Goal: Task Accomplishment & Management: Use online tool/utility

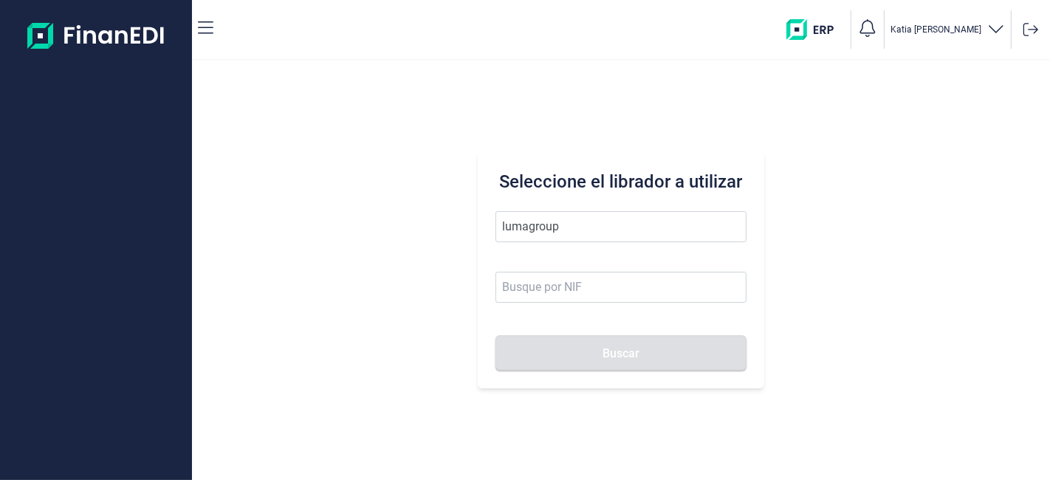
click at [495, 335] on button "Buscar" at bounding box center [620, 352] width 250 height 35
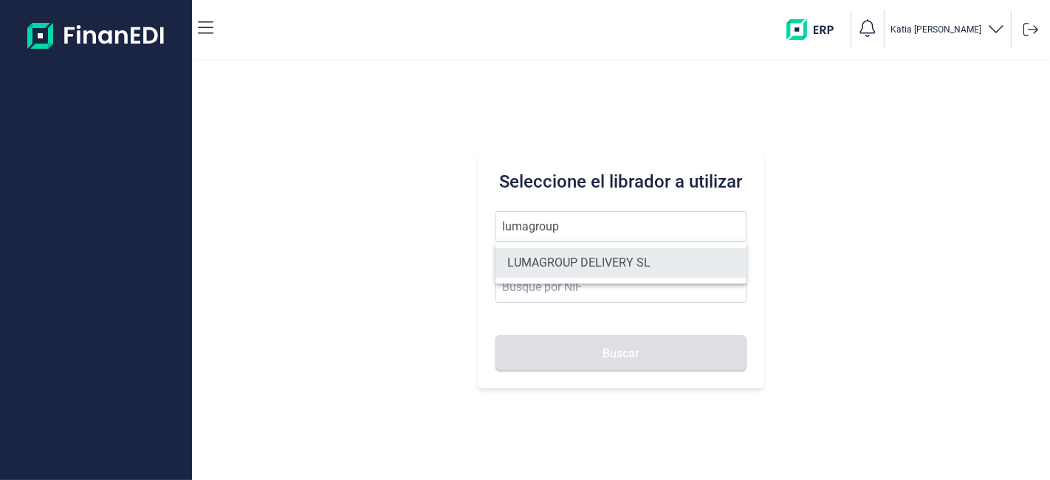
click at [599, 257] on li "LUMAGROUP DELIVERY SL" at bounding box center [620, 263] width 250 height 30
type input "LUMAGROUP DELIVERY SL"
type input "B86582939"
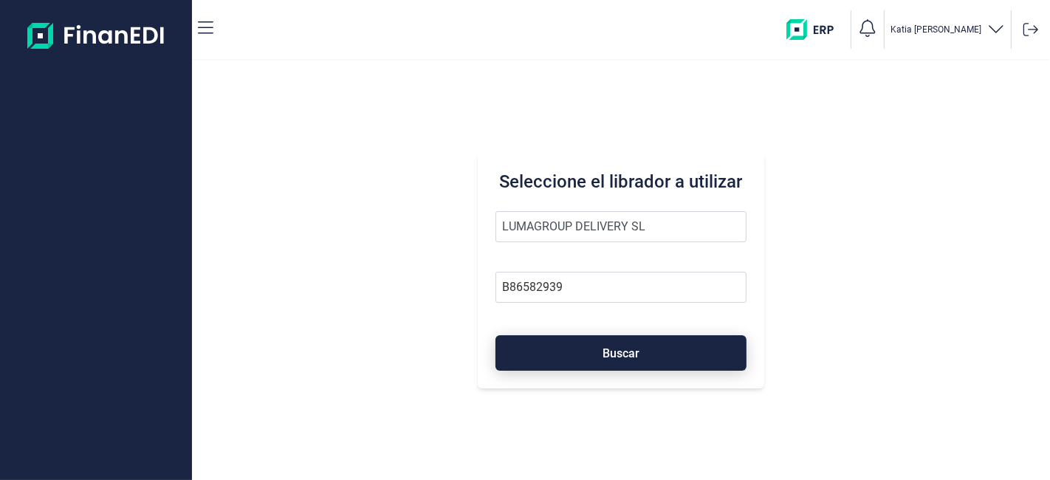
click at [584, 353] on button "Buscar" at bounding box center [620, 352] width 250 height 35
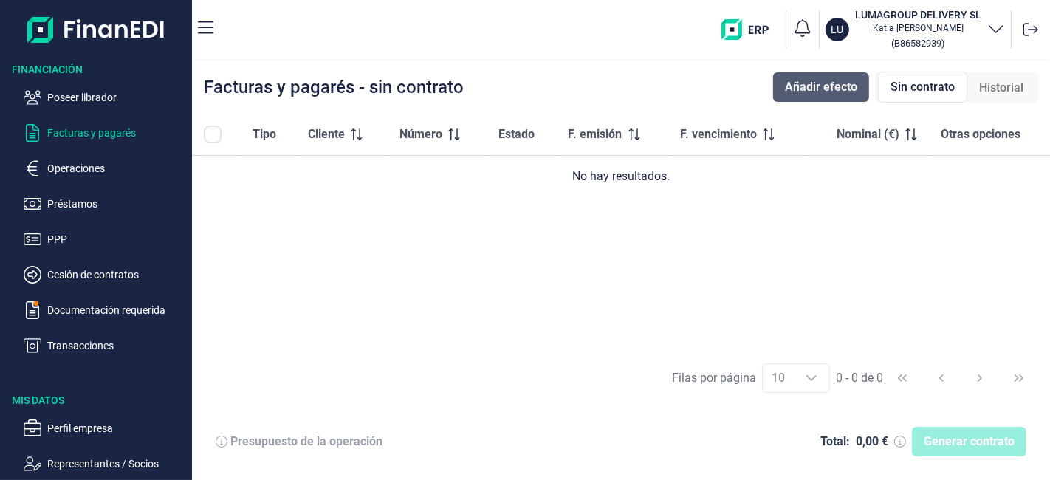
click at [825, 92] on span "Añadir efecto" at bounding box center [821, 87] width 72 height 18
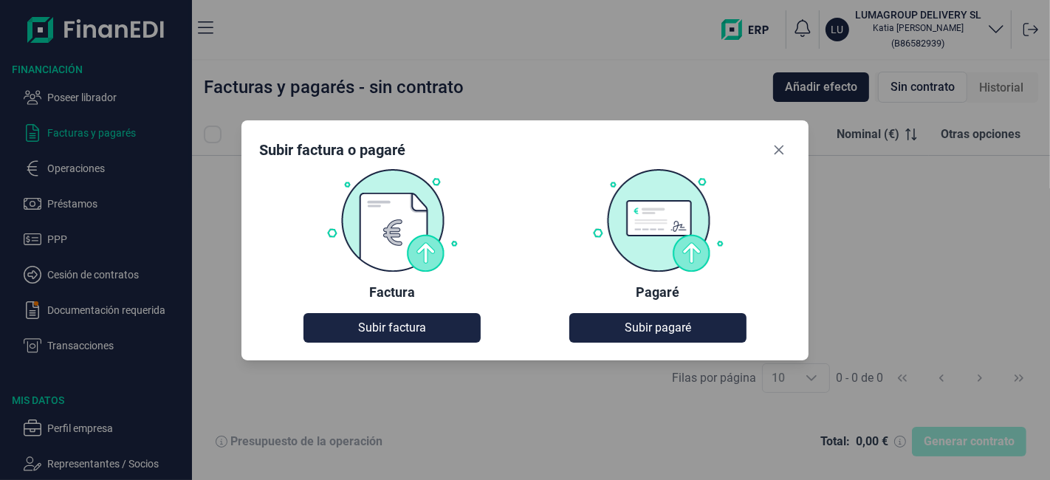
drag, startPoint x: 438, startPoint y: 337, endPoint x: 489, endPoint y: 368, distance: 59.0
click at [442, 338] on button "Subir factura" at bounding box center [391, 328] width 177 height 30
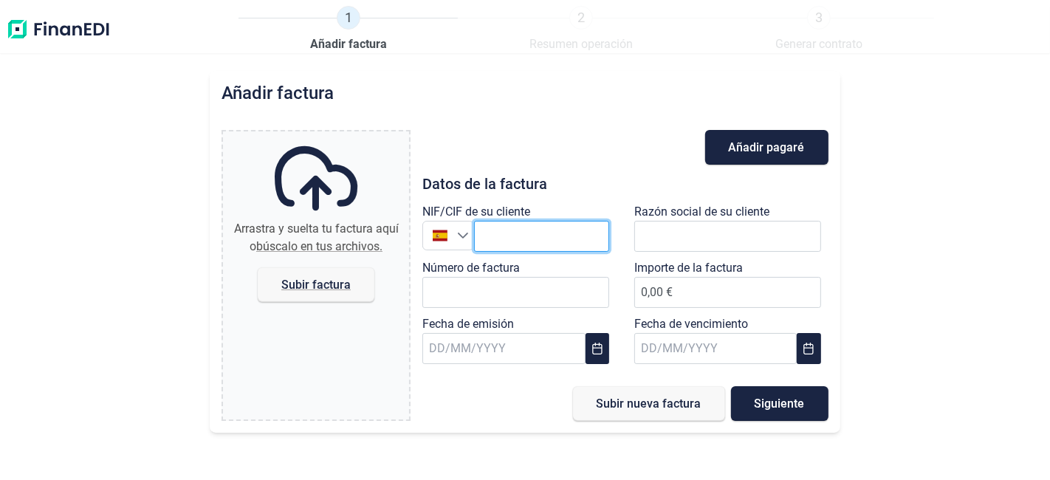
drag, startPoint x: 513, startPoint y: 233, endPoint x: 506, endPoint y: 229, distance: 8.0
click at [515, 233] on input "text" at bounding box center [541, 236] width 135 height 31
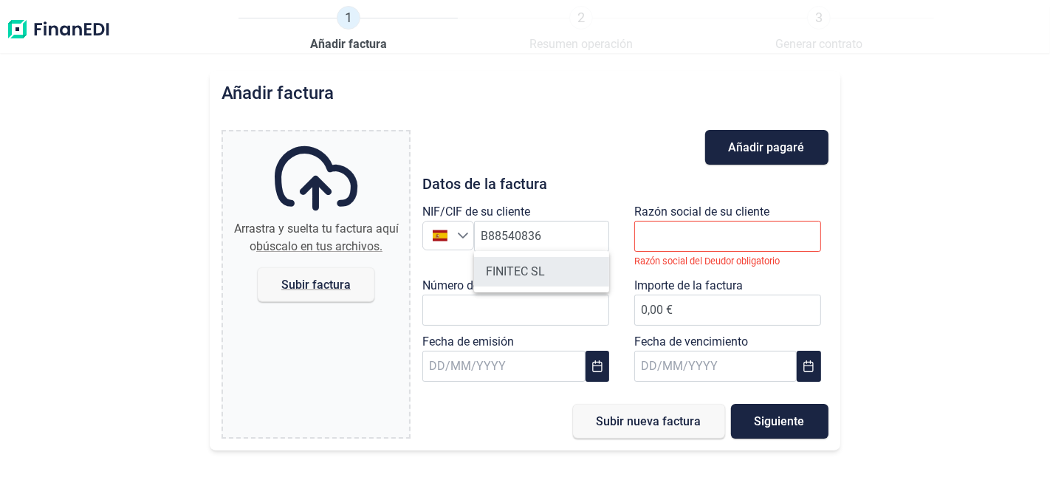
click at [507, 282] on li "FINITEC SL" at bounding box center [541, 272] width 135 height 30
type input "B88540836"
type input "FINITEC SL"
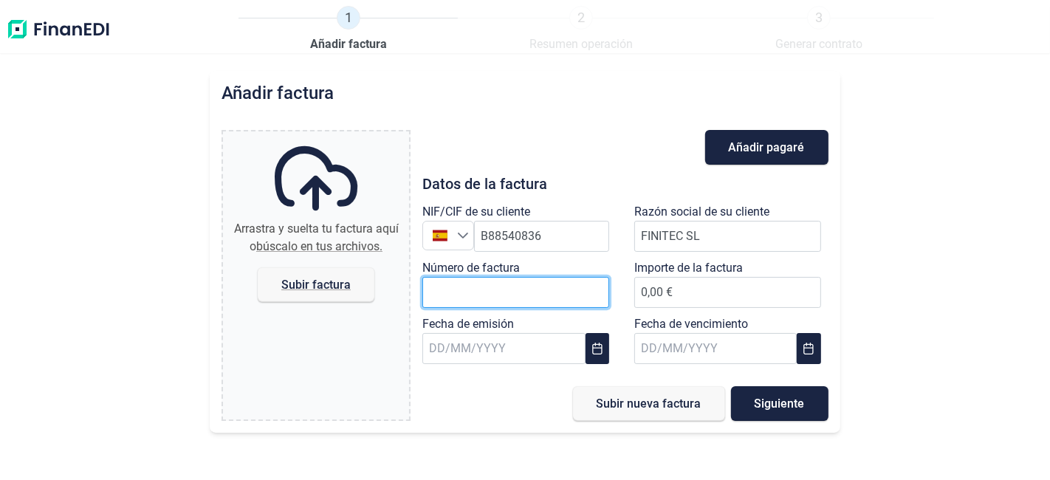
click at [506, 293] on input "Número de factura" at bounding box center [515, 292] width 187 height 31
click at [415, 416] on div "Arrastra y suelta tu factura aquí o búscalo en tus archivos. Subir factura File…" at bounding box center [524, 275] width 606 height 291
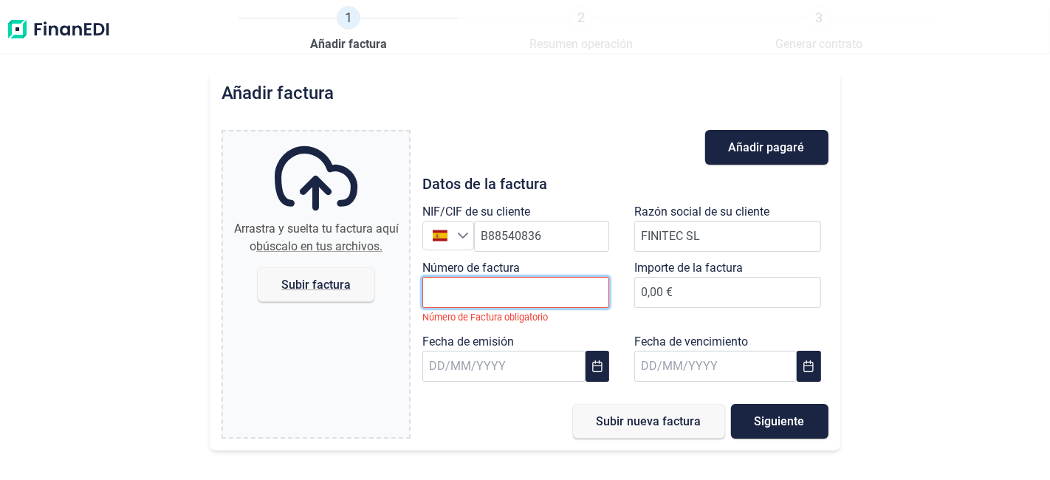
click at [483, 277] on input "Número de factura" at bounding box center [515, 292] width 187 height 31
drag, startPoint x: 464, startPoint y: 292, endPoint x: 451, endPoint y: 265, distance: 30.1
click at [464, 288] on input "Número de factura" at bounding box center [515, 292] width 187 height 31
type input "100/2025"
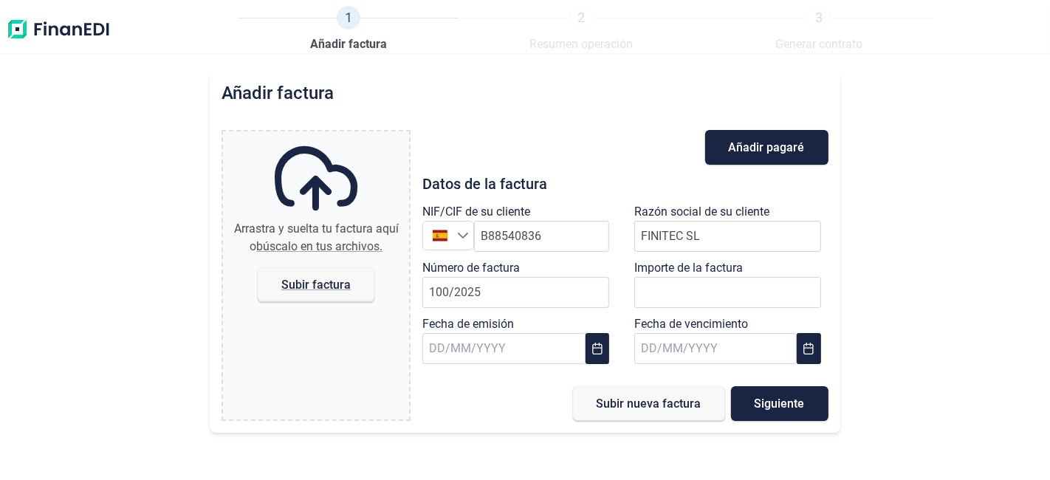
drag, startPoint x: 698, startPoint y: 274, endPoint x: 703, endPoint y: 266, distance: 9.0
click at [700, 274] on label "Importe de la factura" at bounding box center [688, 268] width 109 height 18
drag, startPoint x: 717, startPoint y: 286, endPoint x: 709, endPoint y: 275, distance: 13.7
type input "94.380,00 €"
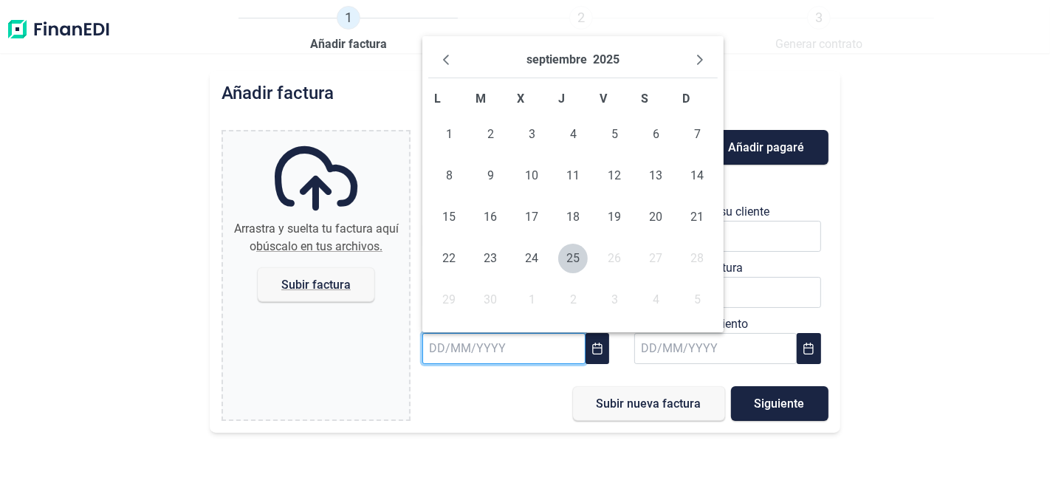
click at [493, 353] on input "text" at bounding box center [503, 348] width 162 height 31
click at [457, 171] on span "8" at bounding box center [449, 176] width 30 height 30
type input "[DATE]"
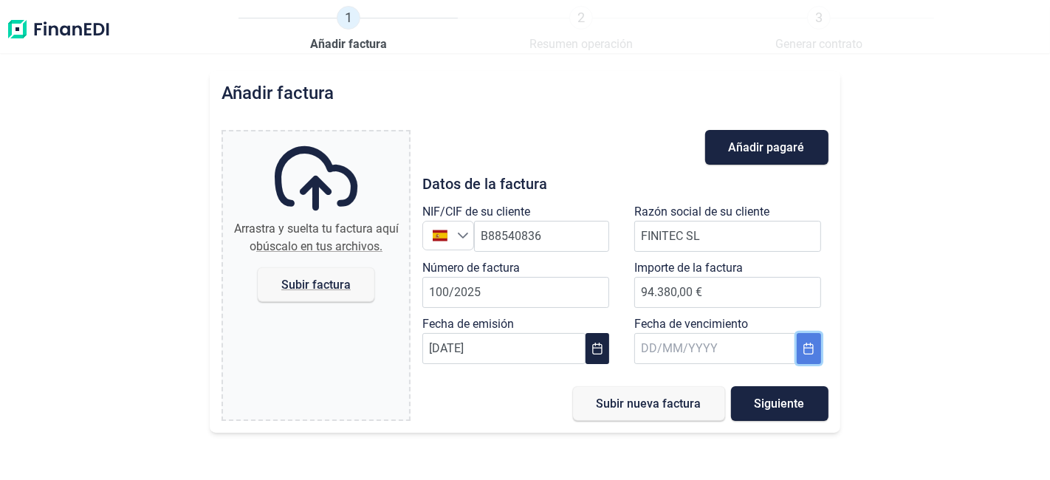
click at [801, 353] on button "Choose Date" at bounding box center [809, 348] width 24 height 31
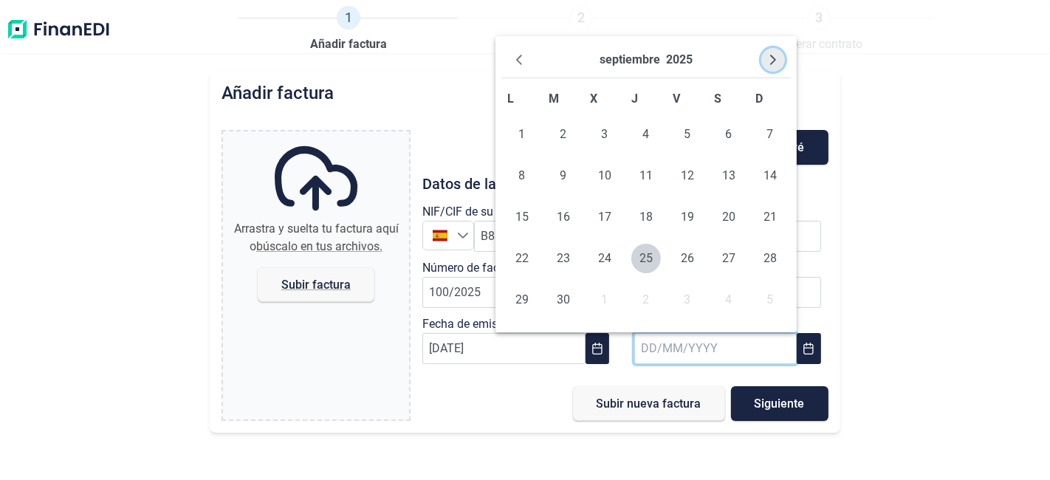
click at [775, 53] on button "Next Month" at bounding box center [773, 60] width 24 height 24
click at [725, 185] on span "10" at bounding box center [729, 176] width 30 height 30
type input "[DATE]"
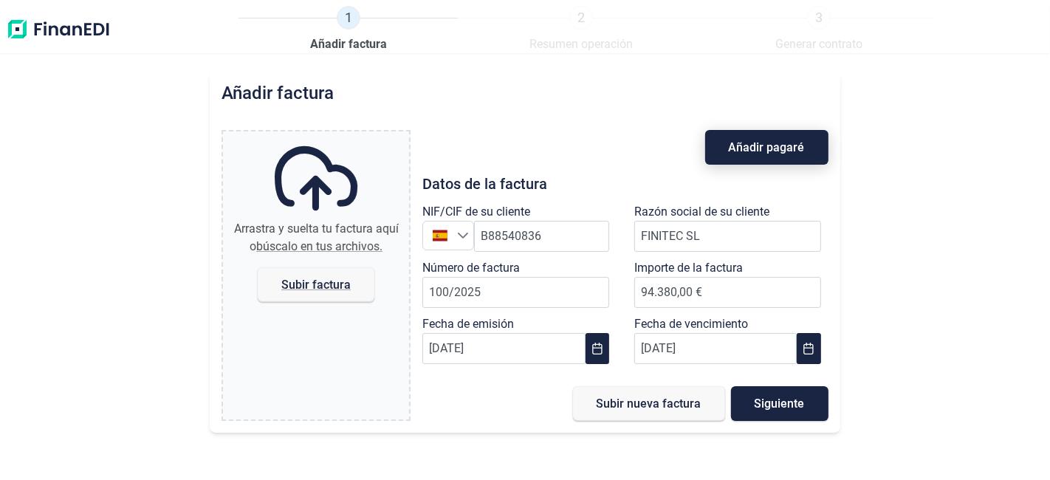
click at [771, 153] on span "Añadir pagaré" at bounding box center [767, 147] width 76 height 11
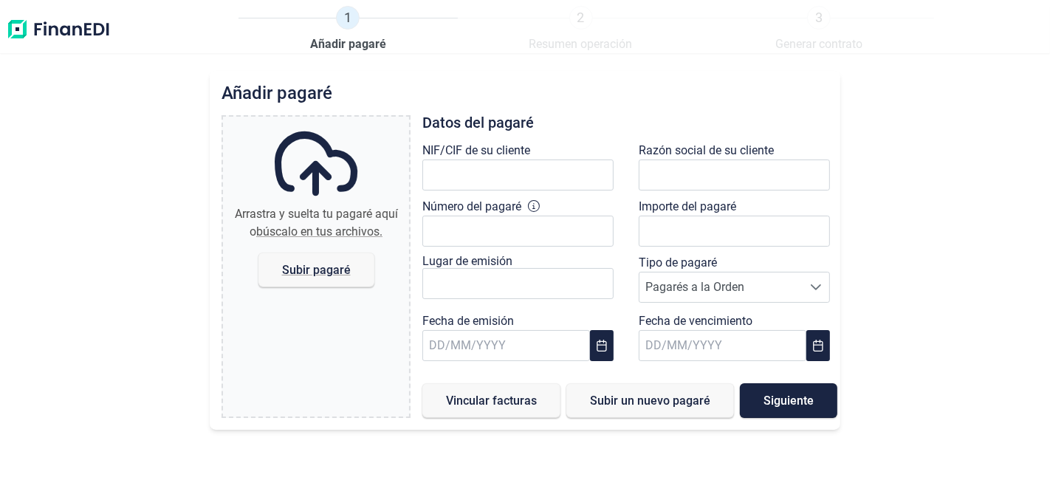
type input "B88540836"
type input "FINITEC SL"
type input "94.380,00 €"
type input "[DATE]"
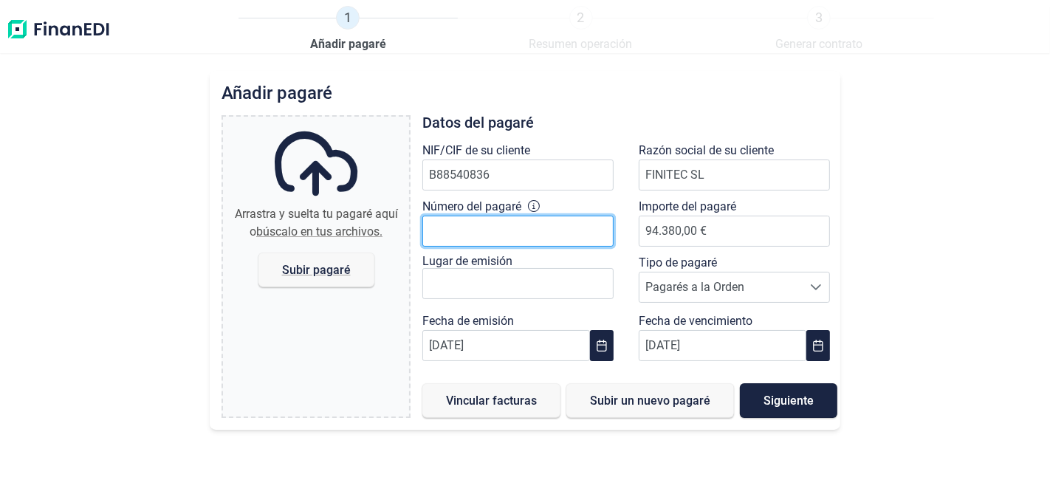
drag, startPoint x: 560, startPoint y: 218, endPoint x: 679, endPoint y: 424, distance: 238.8
click at [562, 220] on input "Número del pagaré" at bounding box center [517, 231] width 191 height 31
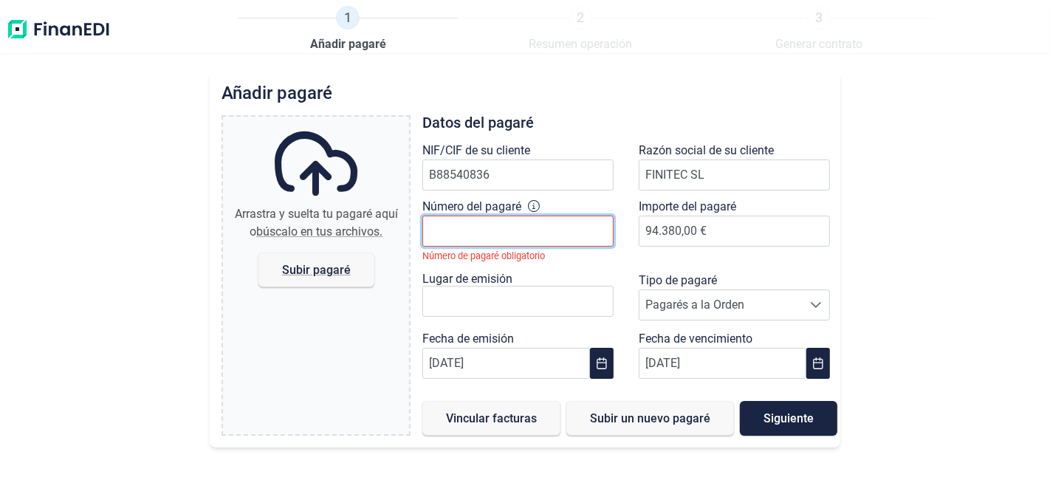
drag, startPoint x: 491, startPoint y: 239, endPoint x: 521, endPoint y: 221, distance: 35.1
click at [491, 239] on input "Número del pagaré" at bounding box center [517, 231] width 191 height 31
type input "00055000"
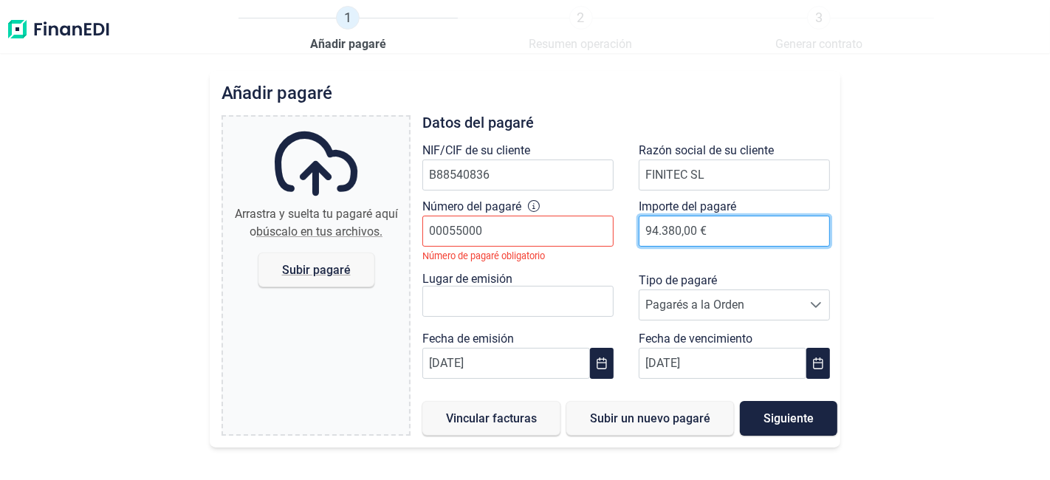
type input "94380"
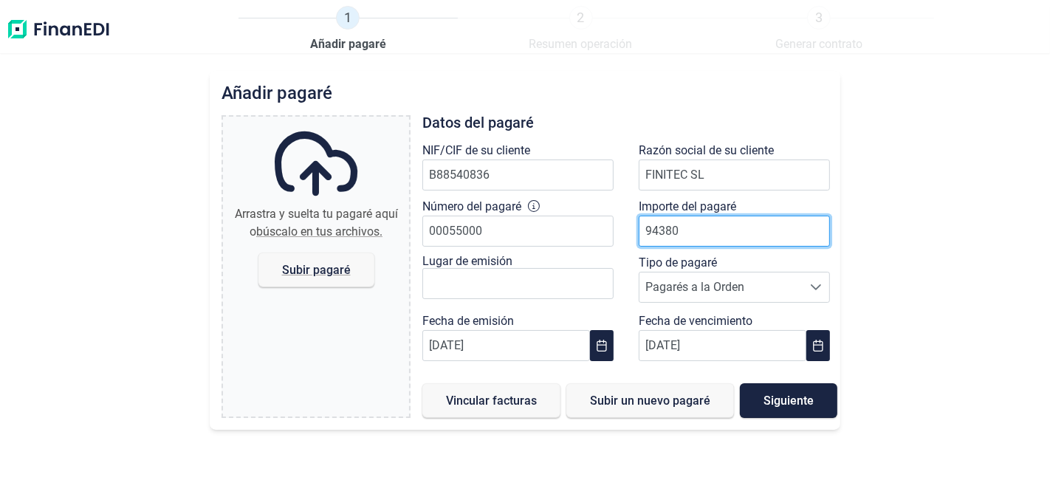
drag, startPoint x: 700, startPoint y: 225, endPoint x: 0, endPoint y: 218, distance: 699.8
click at [0, 218] on div "Añadir pagaré Arrastra y suelta tu pagaré aquí o búscalo en tus archivos. Subir…" at bounding box center [525, 275] width 1050 height 409
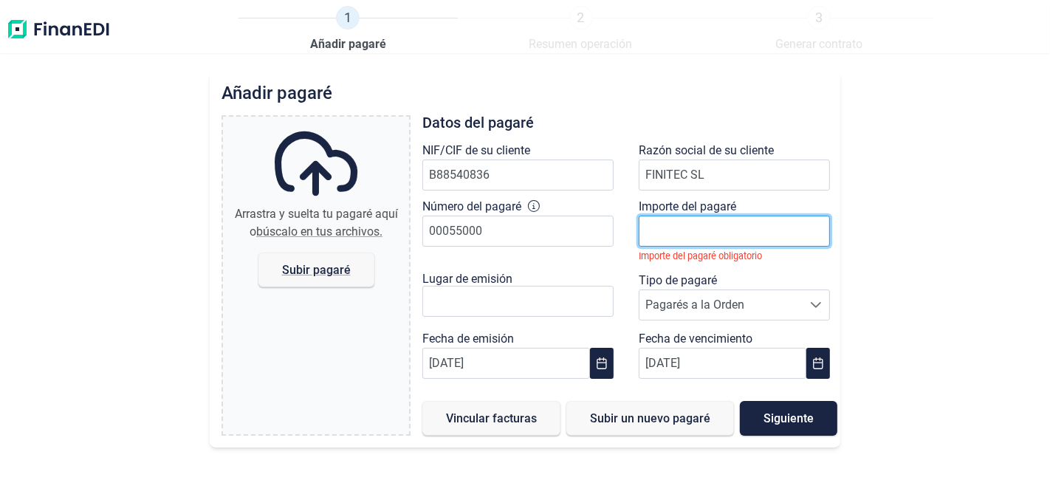
click at [717, 233] on input "number" at bounding box center [734, 231] width 191 height 31
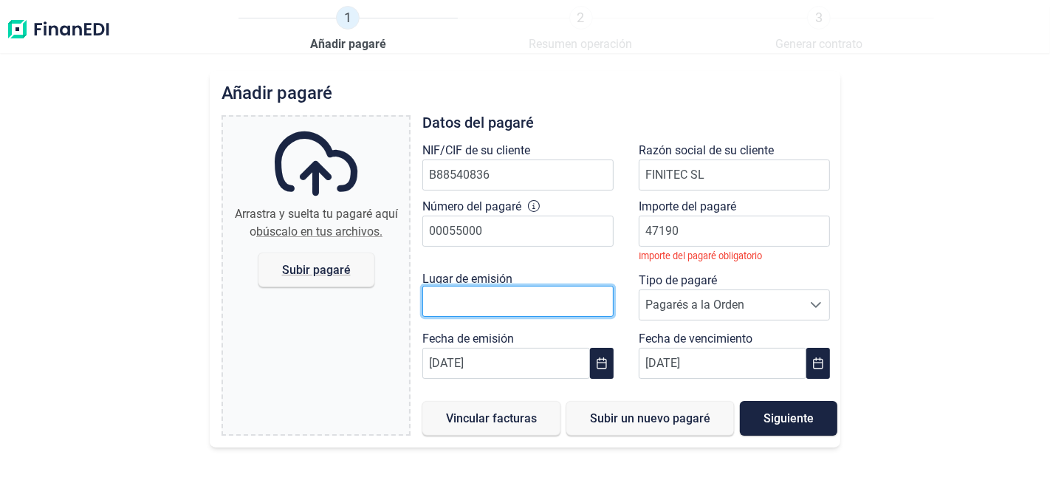
type input "47.190,00 €"
click at [513, 305] on div at bounding box center [521, 308] width 199 height 44
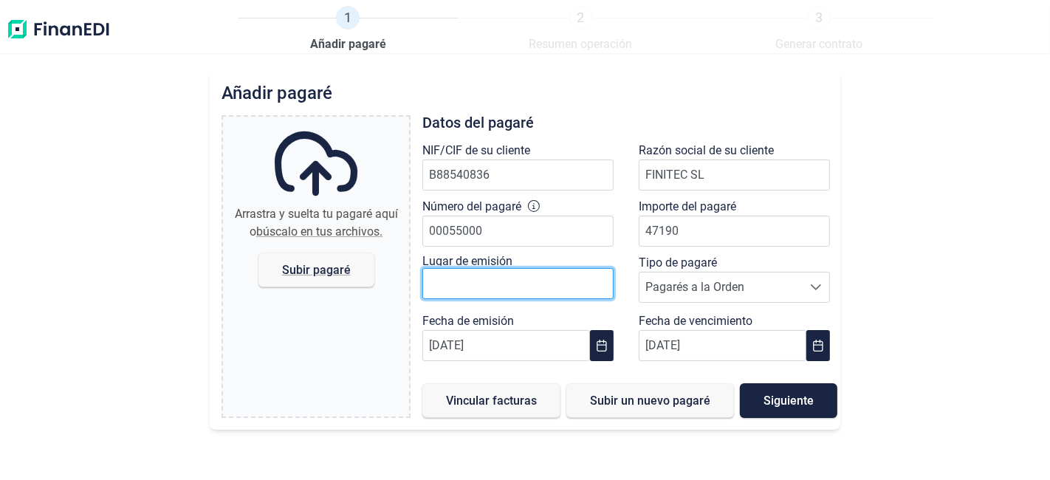
click at [465, 280] on input "text" at bounding box center [517, 283] width 191 height 31
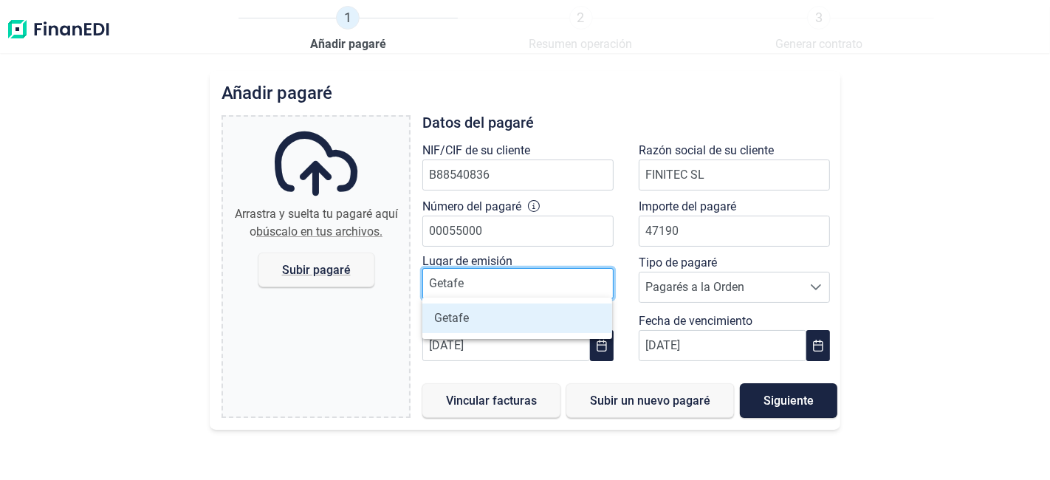
type input "Getafe"
click at [551, 313] on li "Getafe" at bounding box center [516, 318] width 189 height 30
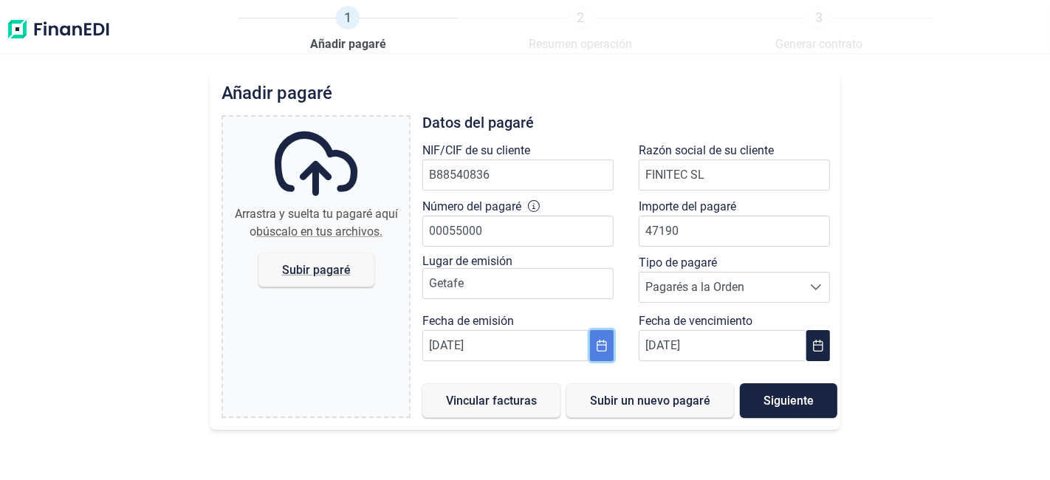
drag, startPoint x: 599, startPoint y: 347, endPoint x: 591, endPoint y: 345, distance: 8.4
click at [599, 347] on icon "Choose Date" at bounding box center [602, 346] width 12 height 12
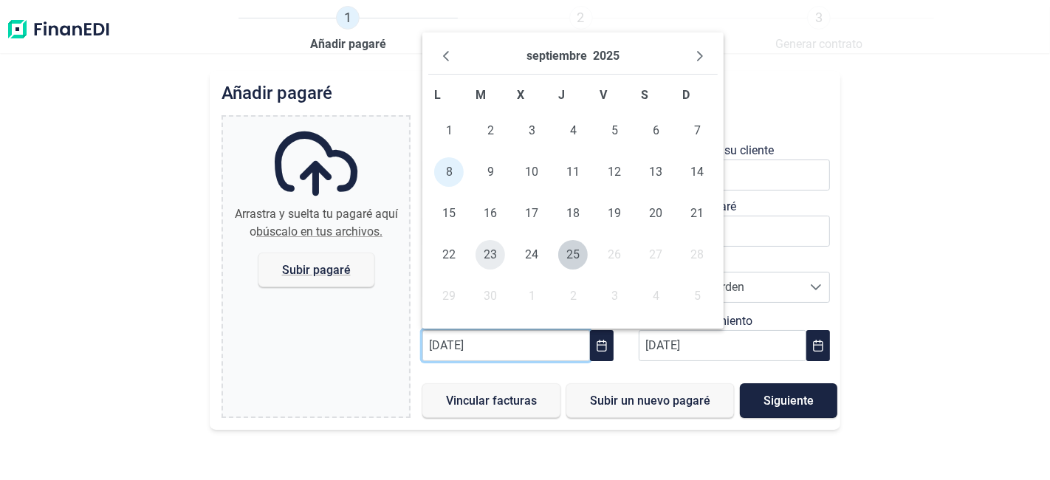
click at [498, 250] on span "23" at bounding box center [490, 255] width 30 height 30
type input "[DATE]"
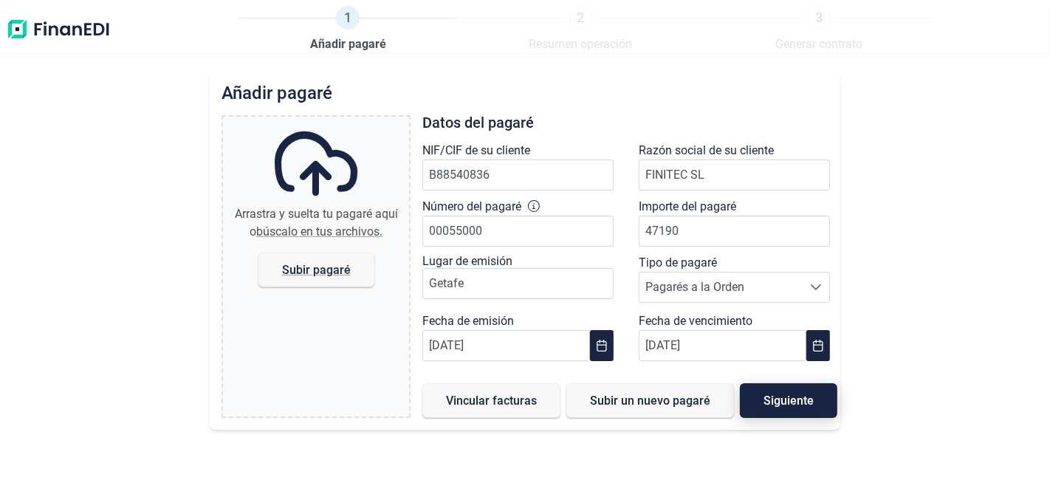
click at [755, 395] on button "Siguiente" at bounding box center [788, 400] width 97 height 35
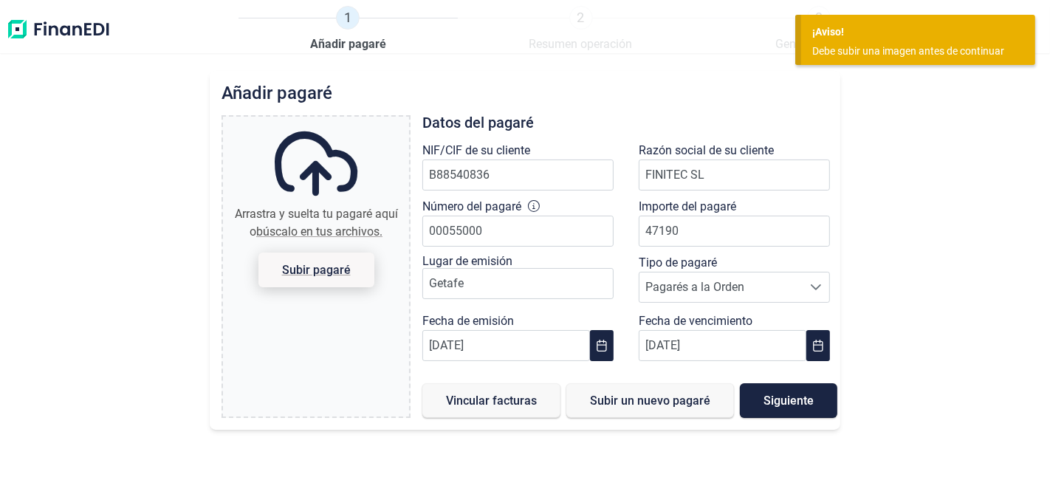
click at [326, 265] on span "Subir pagaré" at bounding box center [316, 269] width 69 height 11
click at [326, 121] on input "Arrastra y suelta tu pagaré aquí o búscalo en tus archivos. Subir pagaré" at bounding box center [316, 119] width 186 height 4
type input "C:\fakepath\pagaré finitec factura 100 50%.pdf"
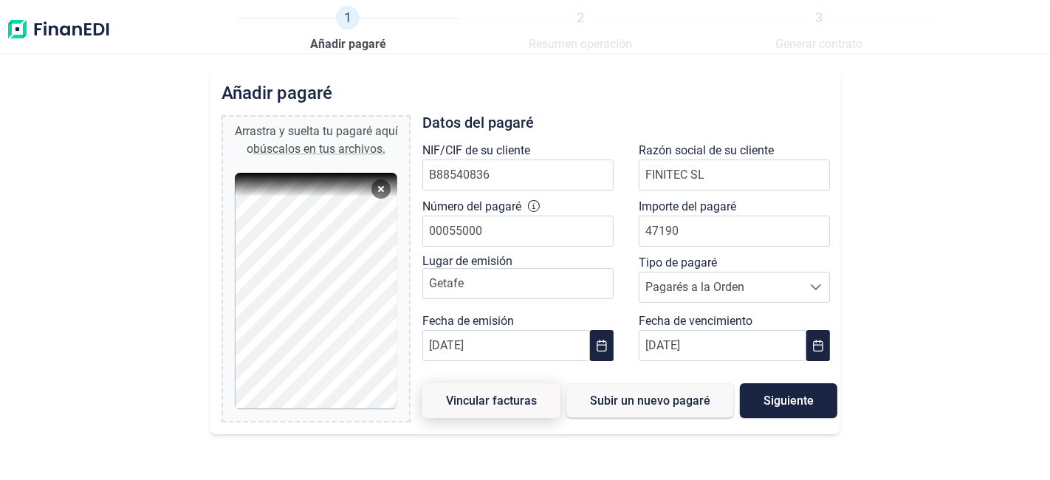
click at [491, 405] on span "Vincular facturas" at bounding box center [491, 400] width 91 height 11
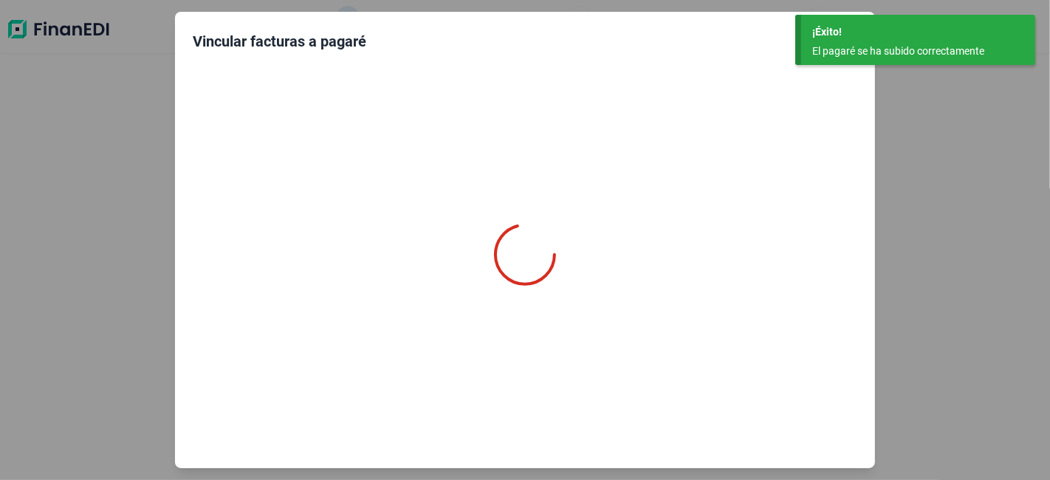
type input "0,00 €"
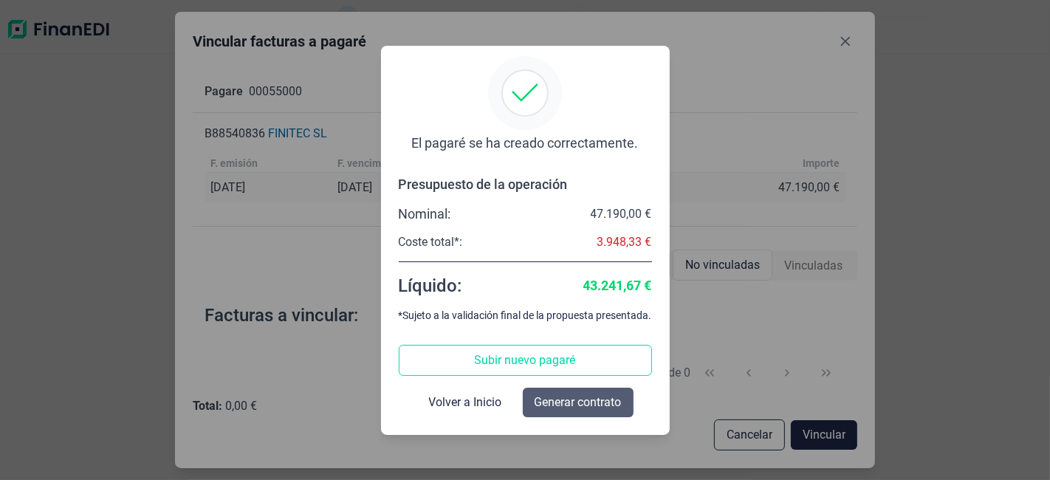
click at [620, 399] on span "Generar contrato" at bounding box center [577, 402] width 87 height 18
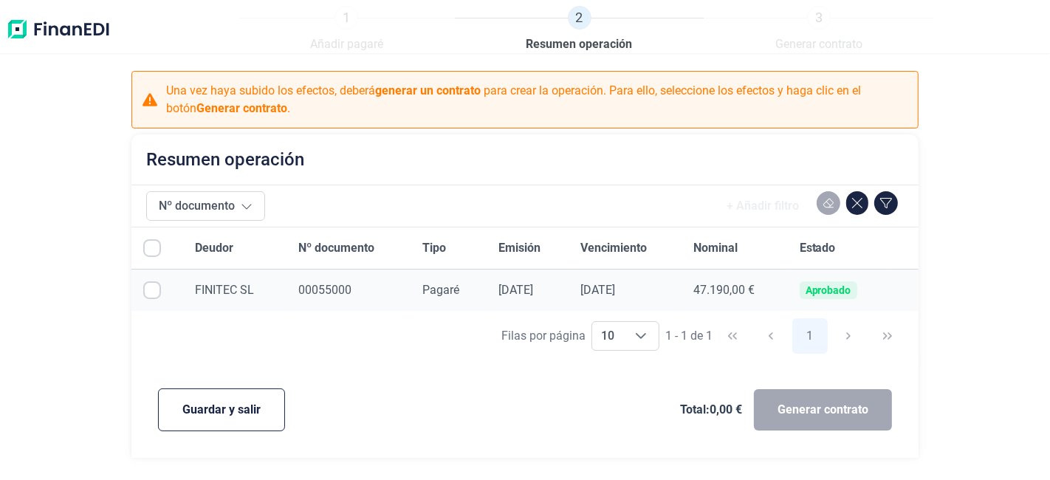
checkbox input "true"
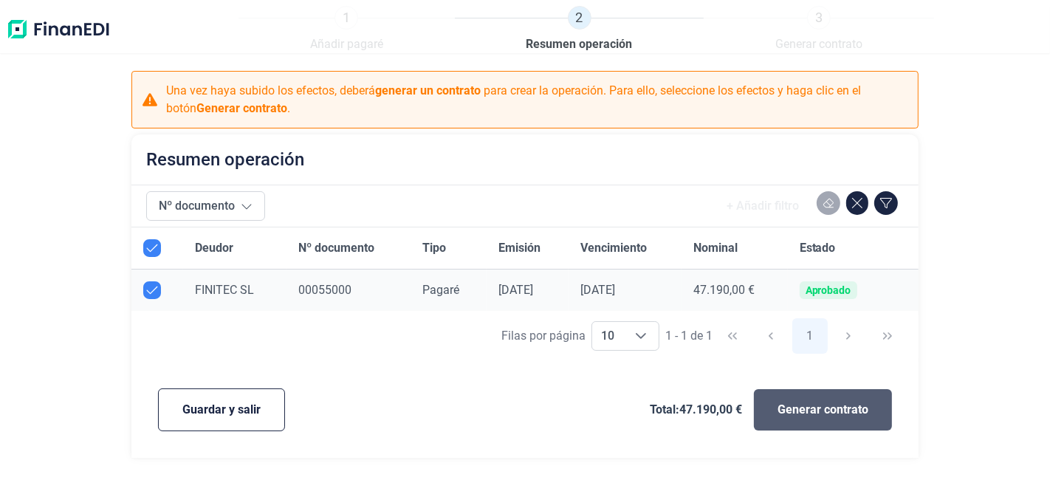
click at [815, 408] on span "Generar contrato" at bounding box center [822, 410] width 91 height 18
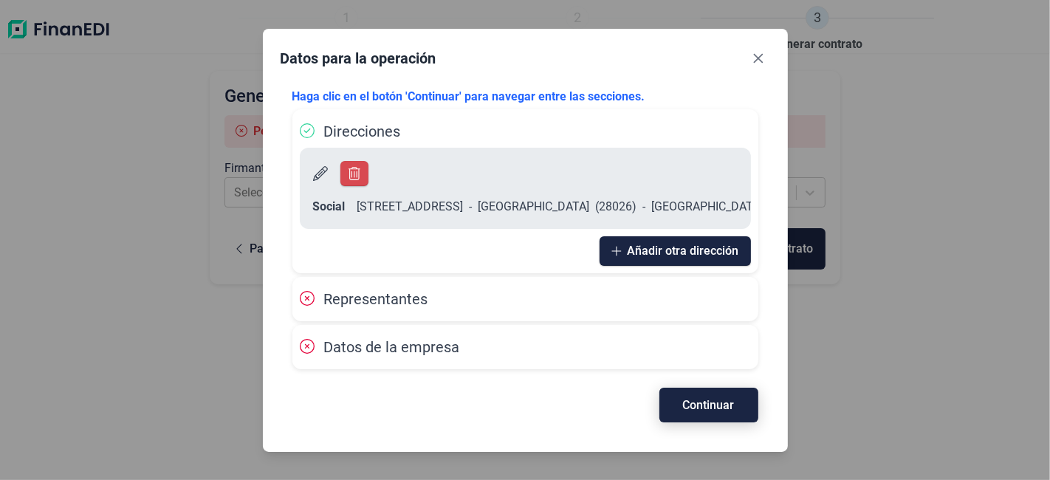
click at [726, 406] on span "Continuar" at bounding box center [709, 404] width 52 height 11
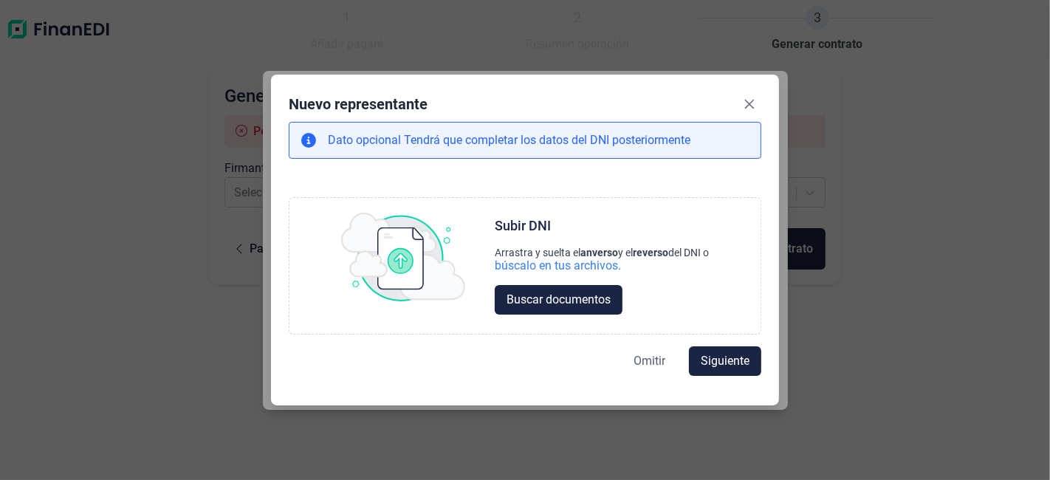
click at [626, 349] on button "Omitir" at bounding box center [649, 361] width 55 height 30
select select "ES"
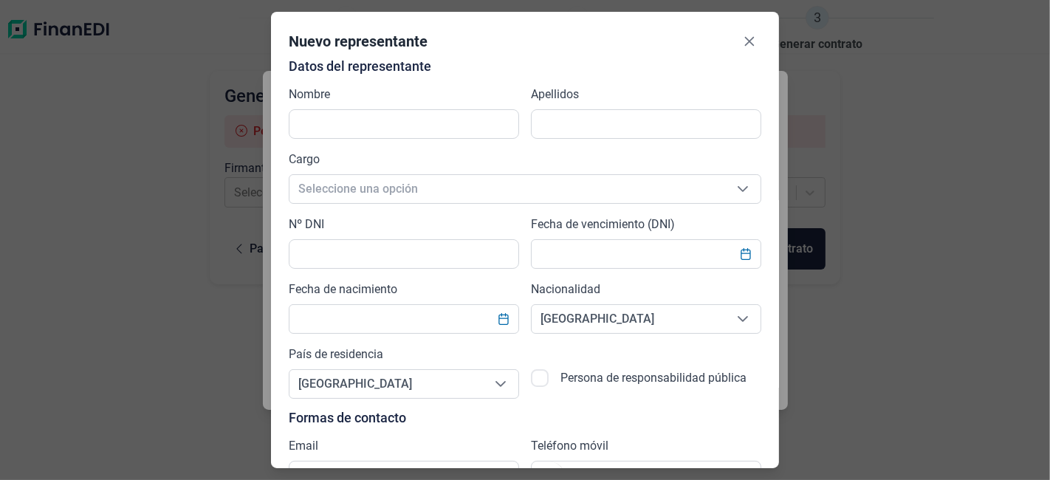
click at [650, 365] on div "Persona de responsabilidad pública" at bounding box center [646, 371] width 230 height 53
click at [746, 41] on icon "Close" at bounding box center [749, 41] width 12 height 12
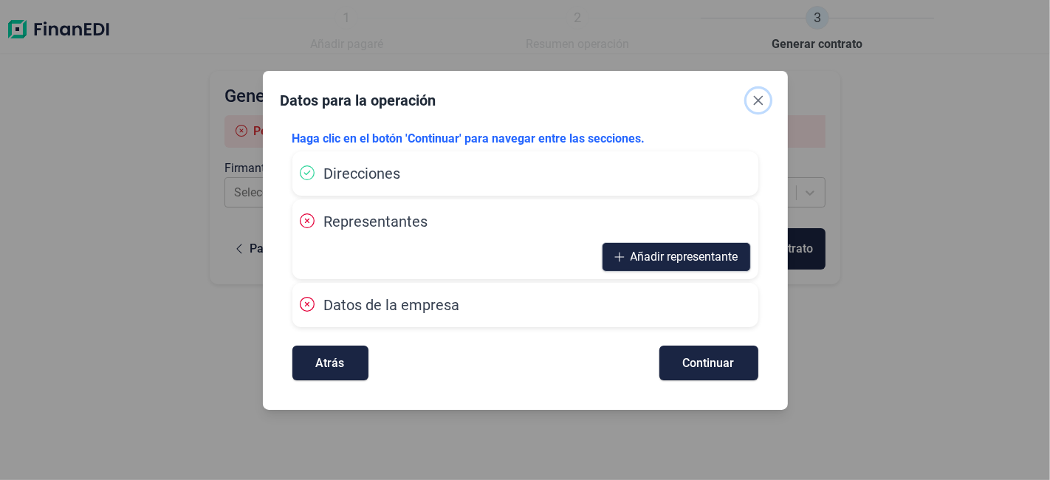
click at [757, 98] on icon "Close" at bounding box center [758, 100] width 12 height 12
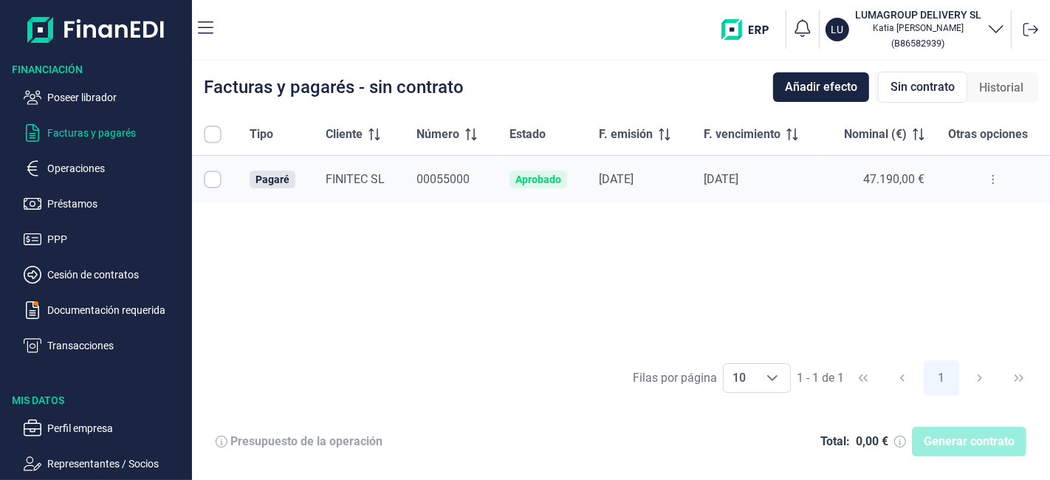
checkbox input "true"
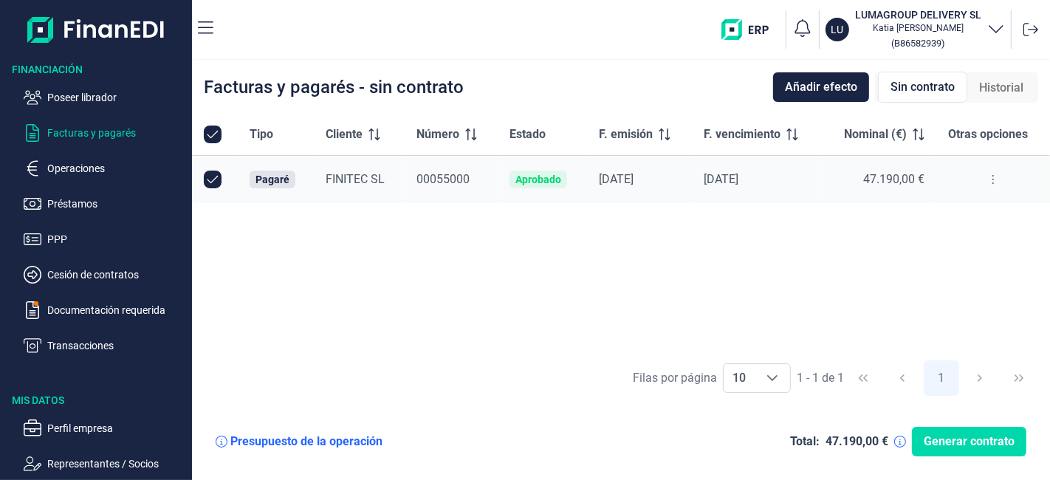
click at [991, 175] on icon at bounding box center [992, 179] width 3 height 12
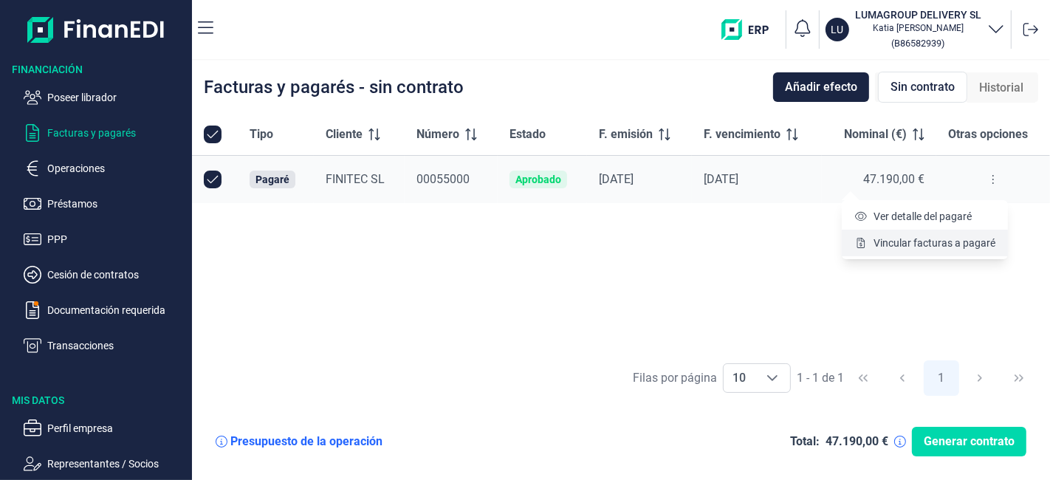
click at [901, 241] on span "Vincular facturas a pagaré" at bounding box center [935, 242] width 122 height 15
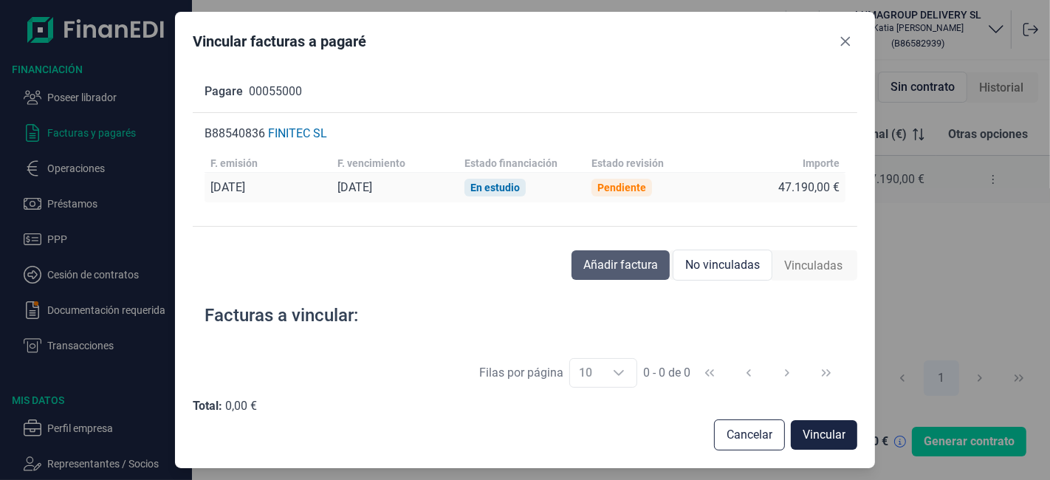
click at [633, 254] on button "Añadir factura" at bounding box center [620, 265] width 98 height 30
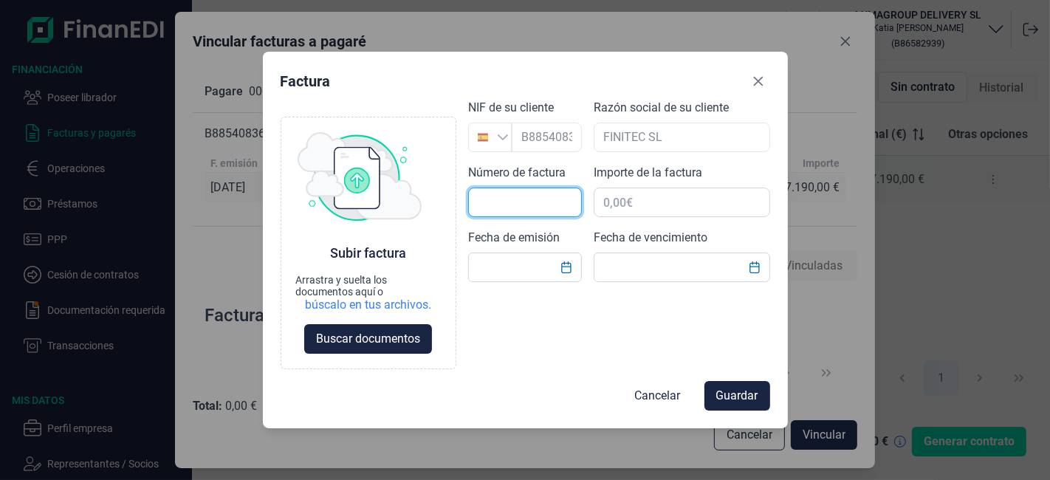
click at [537, 199] on input "text" at bounding box center [525, 203] width 114 height 30
click at [915, 248] on div "Factura Choose Subir factura Arrastra y suelta los documentos aquí o búscalo en…" at bounding box center [525, 240] width 1050 height 480
click at [531, 210] on input "text" at bounding box center [525, 203] width 114 height 30
click at [559, 213] on input "text" at bounding box center [525, 203] width 114 height 30
type input "100/25"
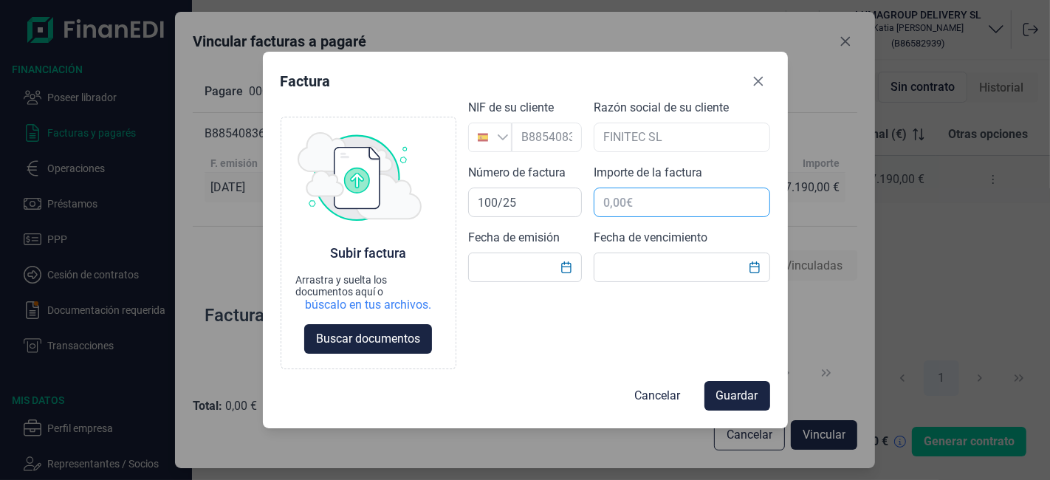
drag, startPoint x: 672, startPoint y: 185, endPoint x: 675, endPoint y: 212, distance: 26.8
click at [672, 186] on div "Importe de la factura" at bounding box center [682, 190] width 176 height 53
drag, startPoint x: 675, startPoint y: 210, endPoint x: 732, endPoint y: 372, distance: 172.1
click at [677, 207] on input "text" at bounding box center [682, 203] width 176 height 30
click at [647, 204] on input "text" at bounding box center [682, 203] width 176 height 30
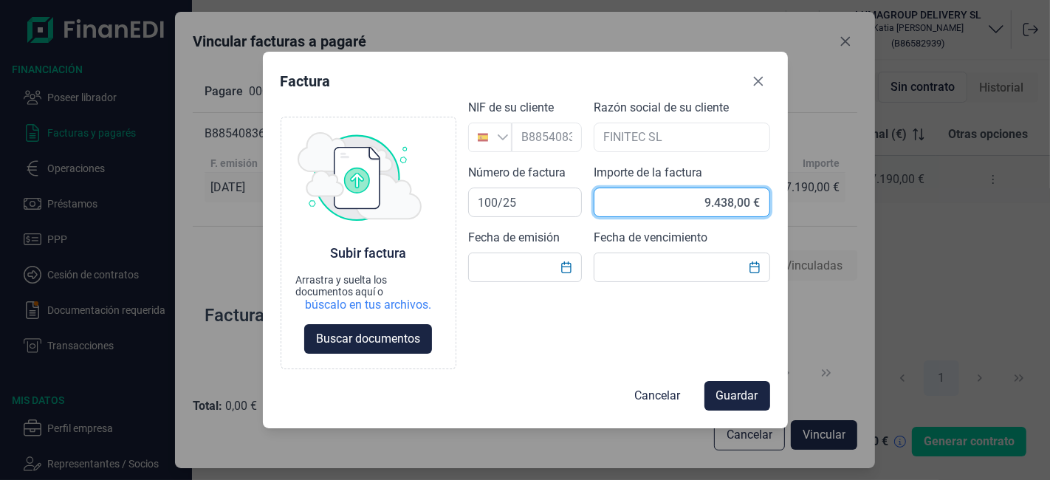
type input "94.380,00 €"
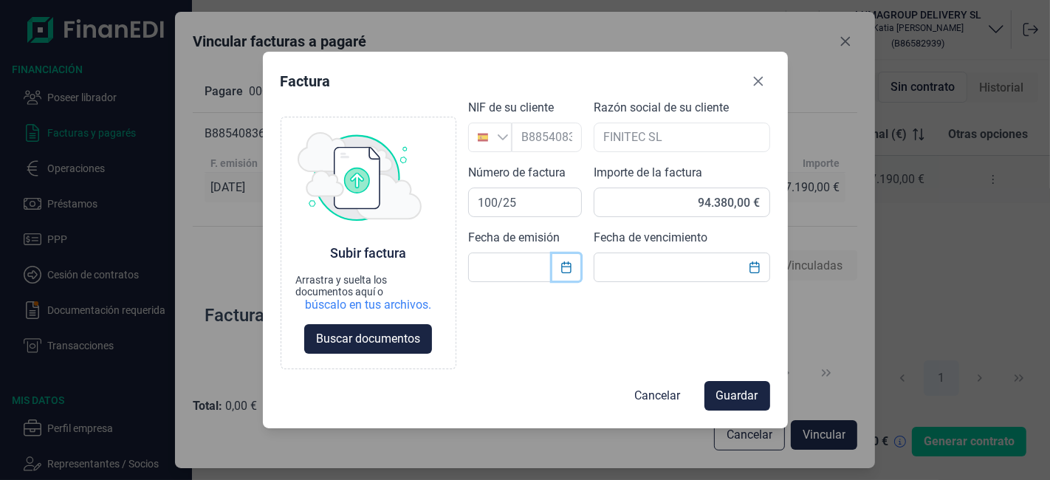
click at [552, 267] on button "Choose Date" at bounding box center [566, 267] width 28 height 27
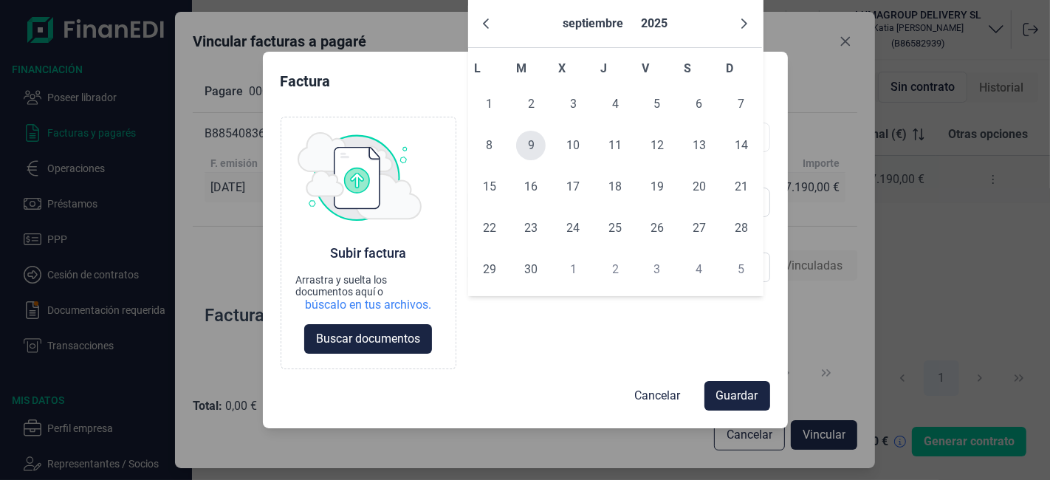
click at [523, 140] on span "9" at bounding box center [531, 146] width 30 height 30
type input "[DATE]"
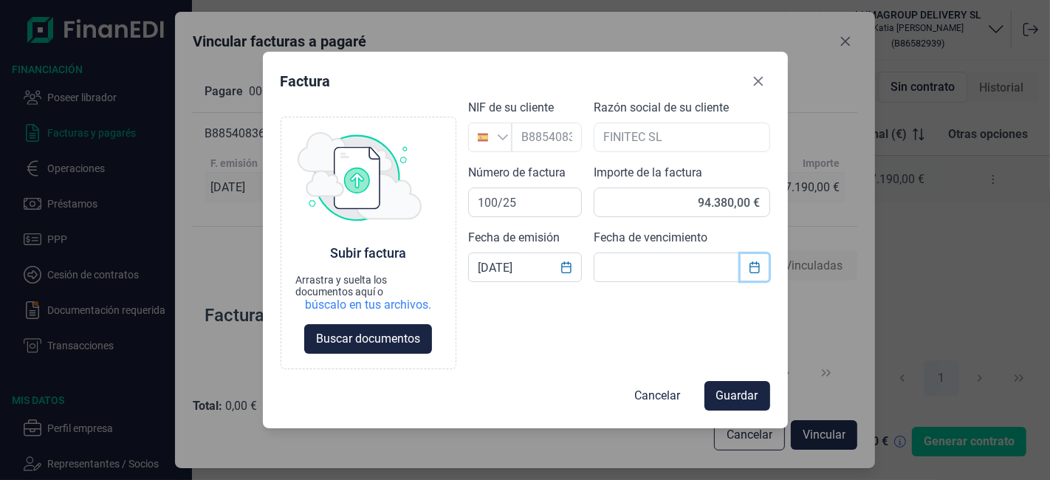
click at [756, 269] on icon "Choose Date" at bounding box center [755, 267] width 12 height 12
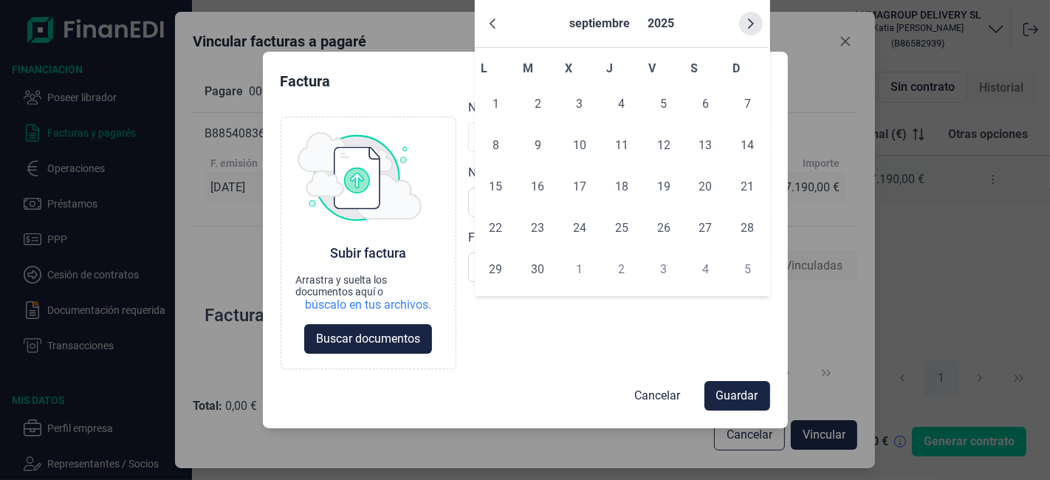
click at [748, 20] on icon "Next Month" at bounding box center [751, 24] width 12 height 12
click at [748, 19] on icon "Next Month" at bounding box center [751, 23] width 6 height 10
click at [751, 18] on icon "Next Month" at bounding box center [751, 24] width 12 height 12
click at [702, 140] on span "10" at bounding box center [706, 146] width 30 height 30
type input "[DATE]"
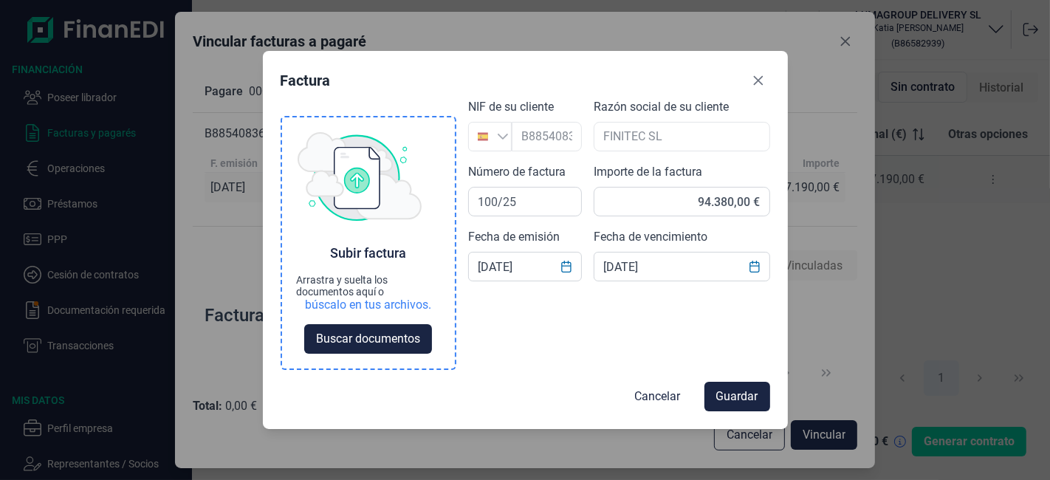
click at [407, 322] on div "Subir factura Arrastra y suelta los documentos aquí o búscalo en tus archivos. …" at bounding box center [369, 298] width 144 height 109
click at [392, 340] on span "Buscar documentos" at bounding box center [368, 339] width 104 height 18
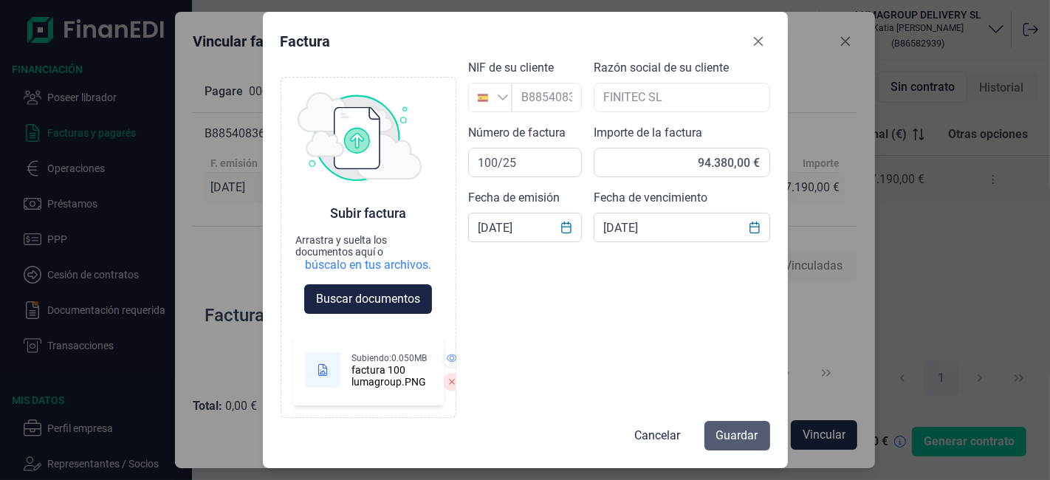
click at [745, 443] on span "Guardar" at bounding box center [737, 436] width 42 height 18
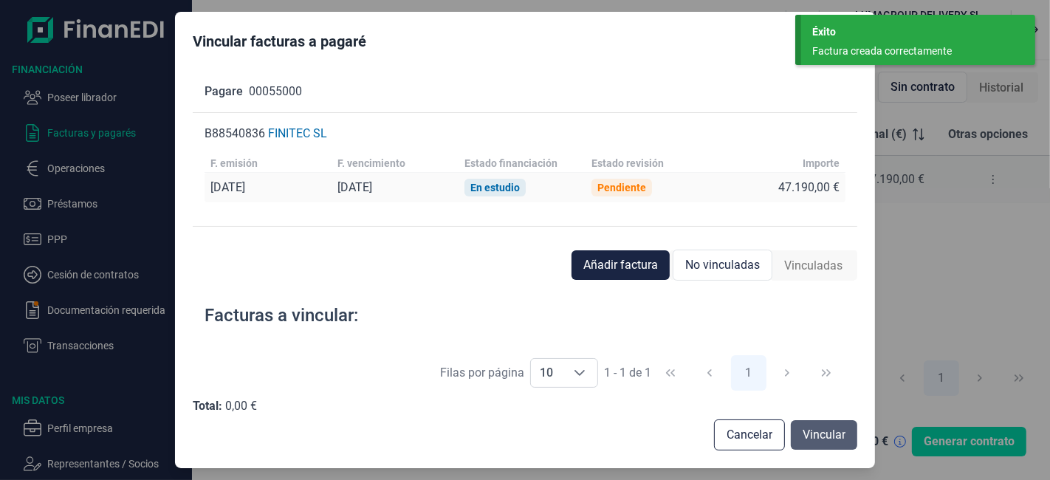
click at [837, 434] on span "Vincular" at bounding box center [823, 435] width 43 height 18
click at [813, 442] on span "Vincular" at bounding box center [823, 435] width 43 height 18
click at [986, 278] on div "Vincular facturas a pagaré Pagare 00055000 B88540836 FINITEC SL F. emisión F. v…" at bounding box center [525, 240] width 1050 height 480
click at [768, 438] on span "Cancelar" at bounding box center [749, 435] width 46 height 18
